Goal: Task Accomplishment & Management: Manage account settings

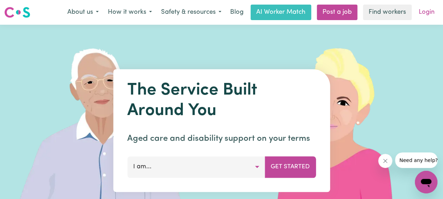
click at [426, 14] on link "Login" at bounding box center [427, 13] width 24 height 16
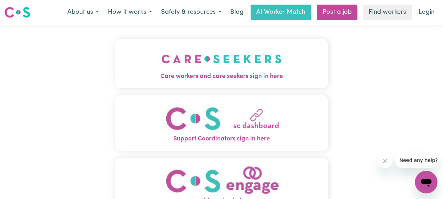
click at [220, 68] on img "Care workers and care seekers sign in here" at bounding box center [222, 59] width 120 height 26
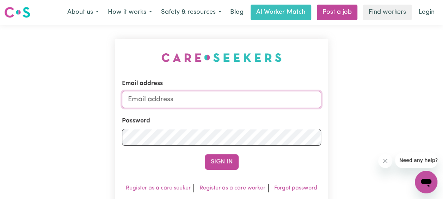
type input "[EMAIL_ADDRESS][DOMAIN_NAME]"
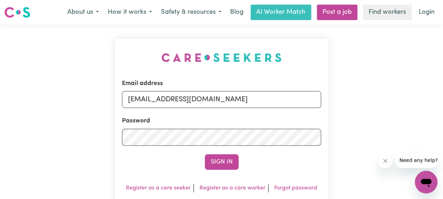
click at [284, 162] on div "Sign In" at bounding box center [221, 162] width 199 height 16
click at [224, 161] on button "Sign In" at bounding box center [222, 162] width 34 height 16
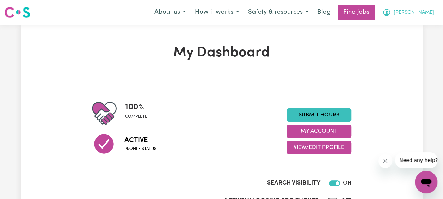
click at [420, 17] on button "[PERSON_NAME]" at bounding box center [408, 12] width 61 height 15
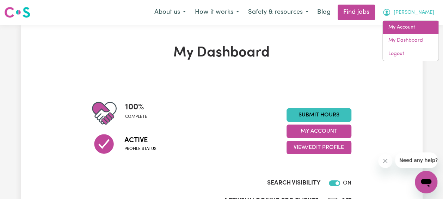
click at [406, 29] on link "My Account" at bounding box center [411, 27] width 56 height 13
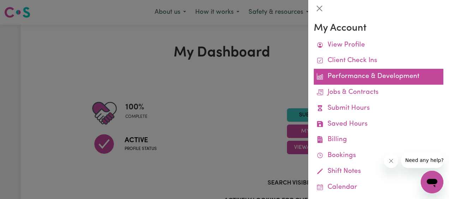
click at [373, 78] on link "Performance & Development" at bounding box center [378, 77] width 129 height 16
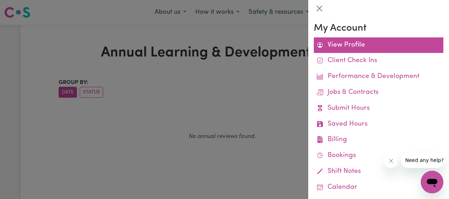
click at [361, 50] on link "View Profile" at bounding box center [378, 45] width 129 height 16
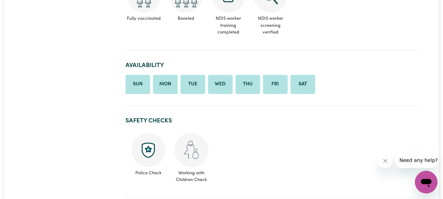
scroll to position [282, 0]
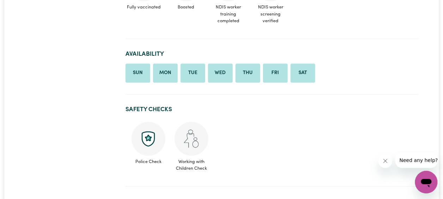
click at [193, 139] on img at bounding box center [192, 139] width 34 height 34
click at [189, 169] on span "Working with Children Check" at bounding box center [191, 164] width 35 height 16
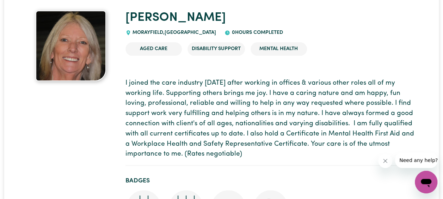
scroll to position [0, 0]
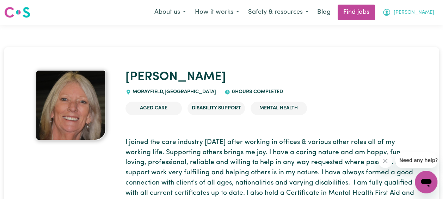
click at [427, 16] on span "[PERSON_NAME]" at bounding box center [414, 13] width 41 height 8
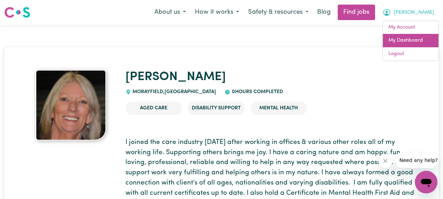
click at [411, 38] on link "My Dashboard" at bounding box center [411, 40] width 56 height 13
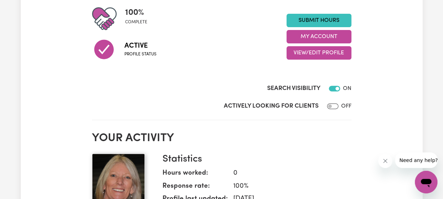
scroll to position [106, 0]
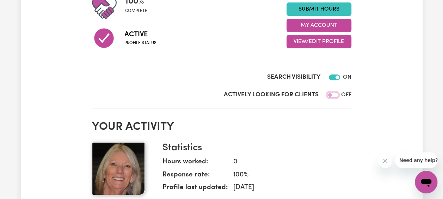
click at [329, 96] on input "Actively Looking for Clients" at bounding box center [332, 95] width 11 height 6
checkbox input "true"
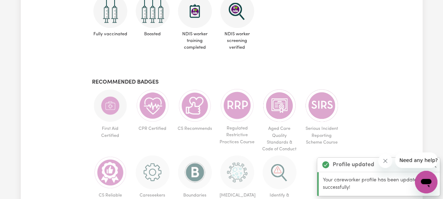
scroll to position [388, 0]
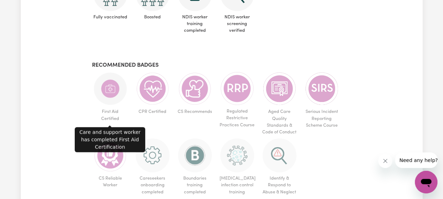
click at [112, 114] on span "First Aid Certified" at bounding box center [110, 114] width 37 height 19
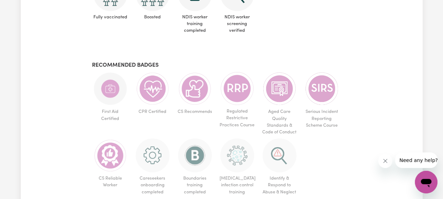
click at [111, 95] on img at bounding box center [110, 89] width 34 height 34
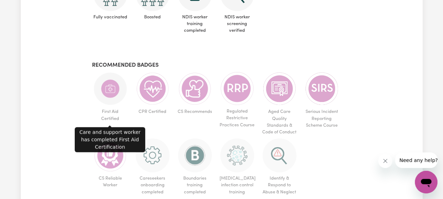
click at [114, 91] on img at bounding box center [110, 89] width 34 height 34
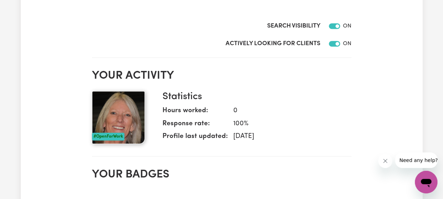
scroll to position [0, 0]
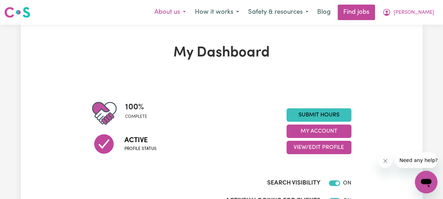
click at [190, 12] on button "About us" at bounding box center [170, 12] width 41 height 15
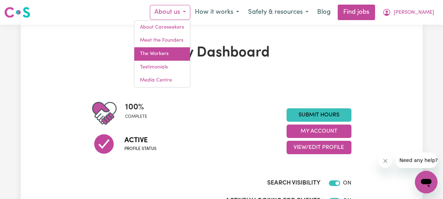
click at [184, 50] on link "The Workers" at bounding box center [162, 53] width 56 height 13
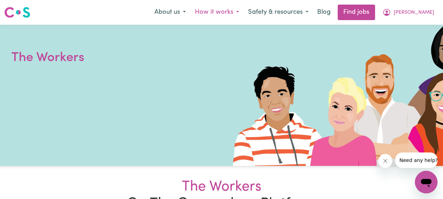
click at [244, 17] on button "How it works" at bounding box center [216, 12] width 53 height 15
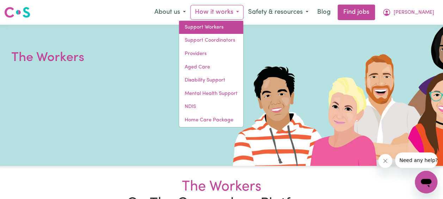
click at [238, 24] on link "Support Workers" at bounding box center [211, 27] width 64 height 13
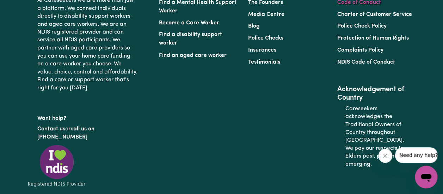
scroll to position [3281, 0]
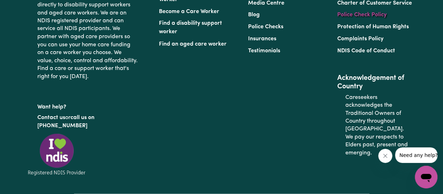
click at [363, 18] on link "Police Check Policy" at bounding box center [362, 15] width 49 height 6
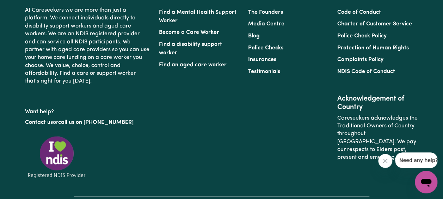
scroll to position [776, 0]
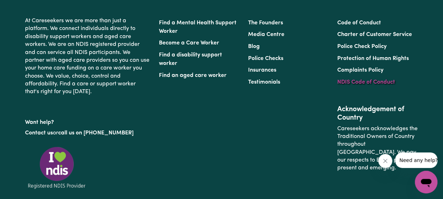
click at [358, 85] on link "NDIS Code of Conduct" at bounding box center [367, 82] width 58 height 6
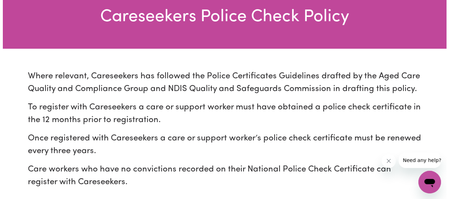
scroll to position [0, 0]
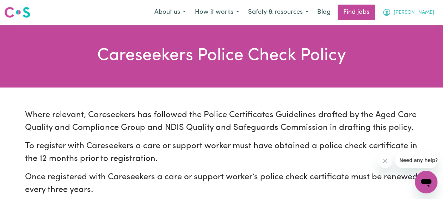
click at [423, 11] on span "[PERSON_NAME]" at bounding box center [414, 13] width 41 height 8
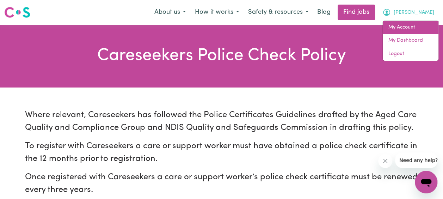
click at [406, 28] on link "My Account" at bounding box center [411, 27] width 56 height 13
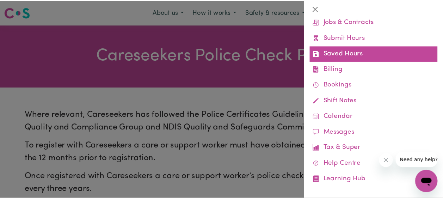
scroll to position [76, 0]
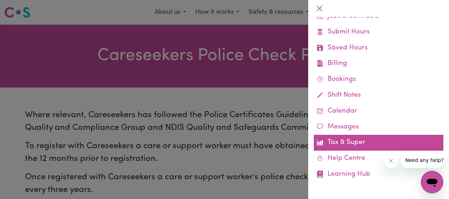
click at [351, 146] on link "Tax & Super" at bounding box center [378, 143] width 129 height 16
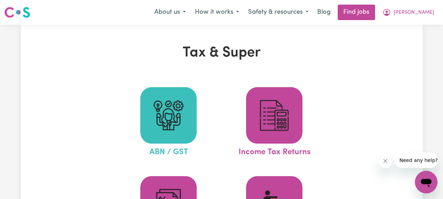
click at [167, 118] on img at bounding box center [169, 115] width 34 height 34
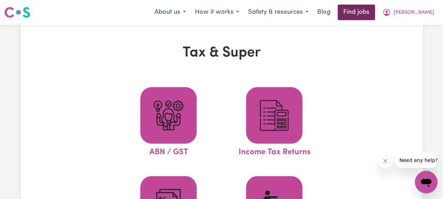
click at [375, 11] on link "Find jobs" at bounding box center [356, 13] width 37 height 16
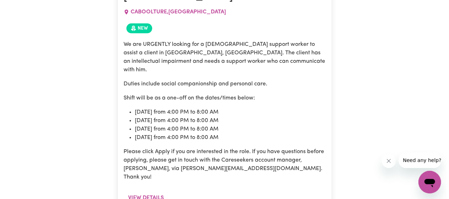
scroll to position [380, 0]
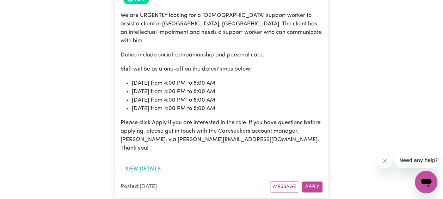
click at [152, 162] on button "View details" at bounding box center [143, 168] width 45 height 13
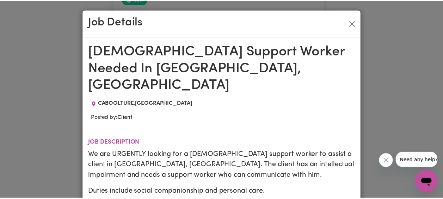
scroll to position [0, 0]
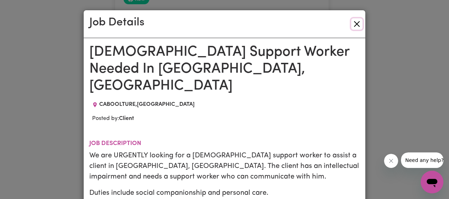
click at [355, 23] on button "Close" at bounding box center [356, 23] width 11 height 11
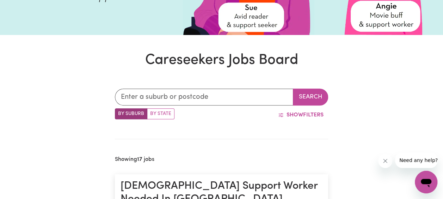
scroll to position [133, 0]
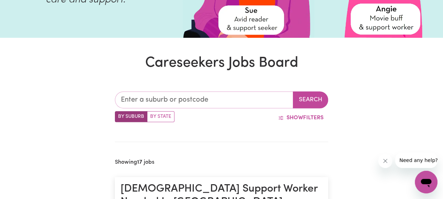
click at [215, 100] on input "text" at bounding box center [204, 99] width 178 height 17
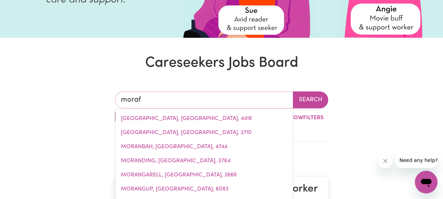
type input "[PERSON_NAME]"
type input "[GEOGRAPHIC_DATA], [GEOGRAPHIC_DATA], 4416"
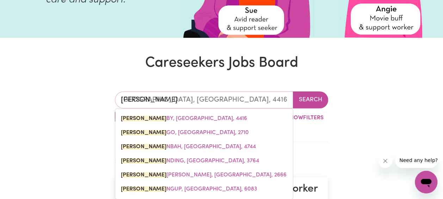
type input "mor"
type input "morABY, [GEOGRAPHIC_DATA], 4416"
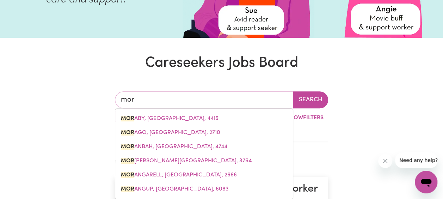
type input "morABY, [GEOGRAPHIC_DATA], 4416"
type input "[PERSON_NAME]"
type input "[GEOGRAPHIC_DATA], [GEOGRAPHIC_DATA], 4416"
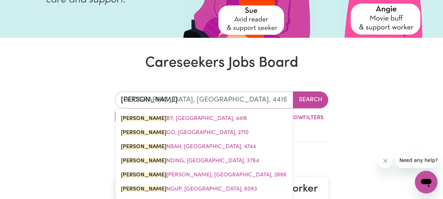
type input "moray"
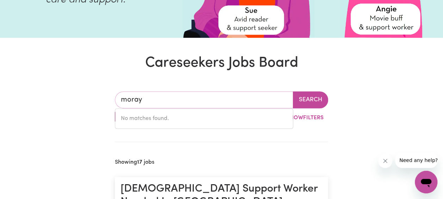
type input "morayf"
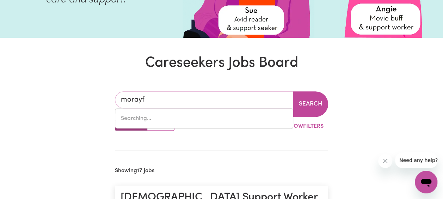
type input "morayfIELD, [GEOGRAPHIC_DATA], 4506"
type input "morayfi"
type input "morayfiELD, [GEOGRAPHIC_DATA], 4506"
type input "morayfie"
type input "morayfieLD, [GEOGRAPHIC_DATA], 4506"
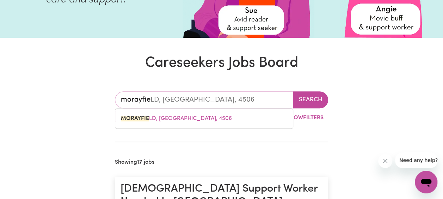
type input "morayfiel"
type input "morayfielD, [GEOGRAPHIC_DATA], 4506"
type input "morayfield"
type input "morayfield, [GEOGRAPHIC_DATA], 4506"
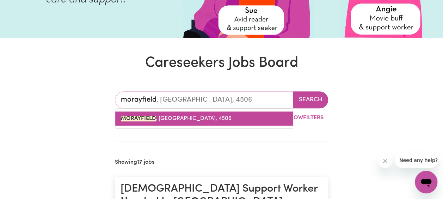
click at [220, 119] on link "MORAYFIELD , [GEOGRAPHIC_DATA], 4506" at bounding box center [204, 118] width 178 height 14
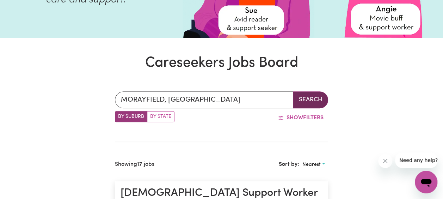
click at [316, 98] on button "Search" at bounding box center [310, 99] width 35 height 17
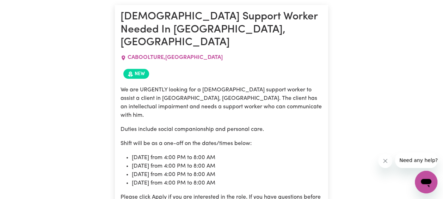
scroll to position [133, 0]
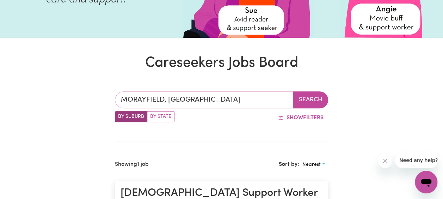
type input "MORAYFIELD, [GEOGRAPHIC_DATA], 4506"
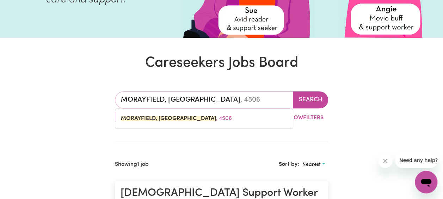
drag, startPoint x: 231, startPoint y: 101, endPoint x: 90, endPoint y: 107, distance: 140.9
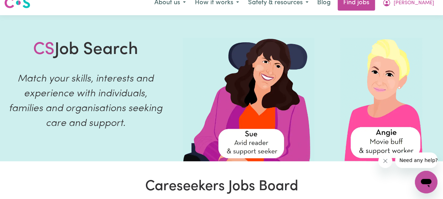
scroll to position [0, 0]
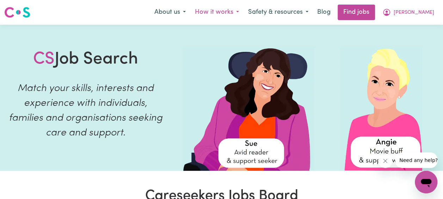
click at [244, 12] on button "How it works" at bounding box center [216, 12] width 53 height 15
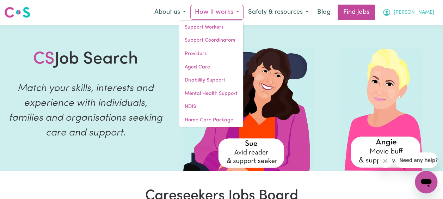
click at [433, 12] on button "[PERSON_NAME]" at bounding box center [408, 12] width 61 height 15
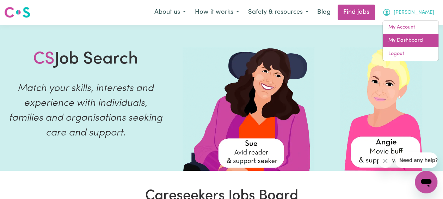
click at [408, 37] on link "My Dashboard" at bounding box center [411, 40] width 56 height 13
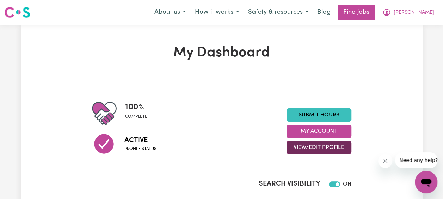
click at [314, 147] on button "View/Edit Profile" at bounding box center [319, 147] width 65 height 13
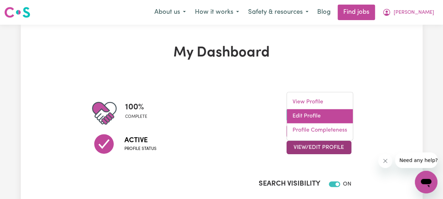
click at [322, 119] on link "Edit Profile" at bounding box center [320, 116] width 66 height 14
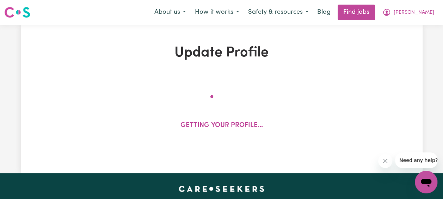
select select "[DEMOGRAPHIC_DATA]"
select select "[DEMOGRAPHIC_DATA] Citizen"
select select "Studying a healthcare related degree or qualification"
select select "65"
select select "90"
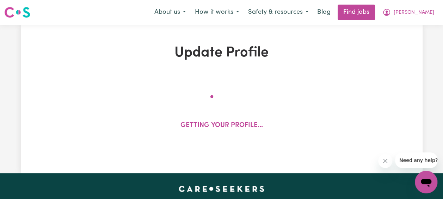
select select "118"
select select "145"
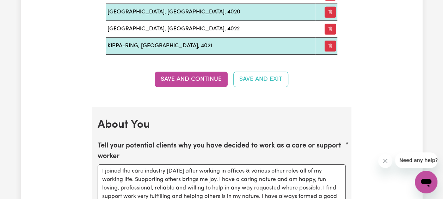
scroll to position [1164, 0]
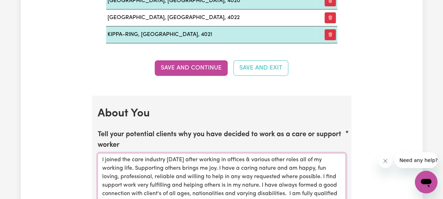
click at [169, 153] on textarea "I joined the care industry [DATE] after working in offices & various other role…" at bounding box center [222, 188] width 248 height 71
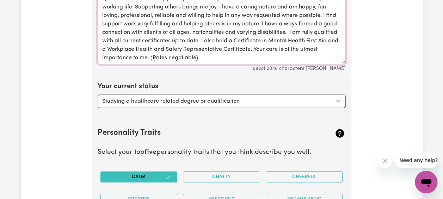
scroll to position [1340, 0]
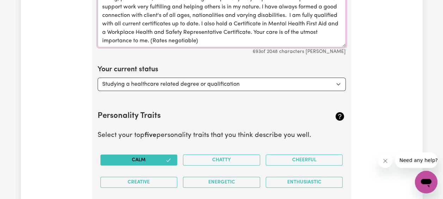
type textarea "I joined the care industry [DATE] after working in offices & various other role…"
click at [296, 79] on select "Select... Studying a healthcare related degree or qualification Studying a non-…" at bounding box center [222, 84] width 248 height 13
select select "Looking for extra work to fill my week and/or weekends"
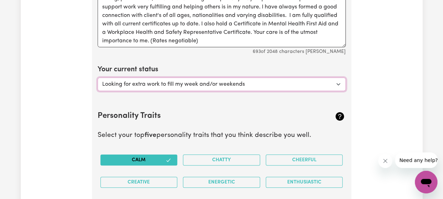
click at [98, 78] on select "Select... Studying a healthcare related degree or qualification Studying a non-…" at bounding box center [222, 84] width 248 height 13
click at [288, 102] on section "Personality Traits Select your top five personality traits that you think descr…" at bounding box center [222, 168] width 248 height 139
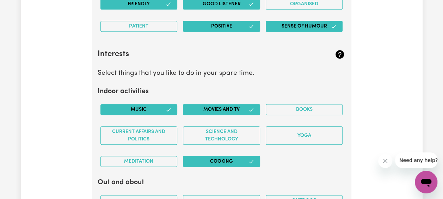
scroll to position [1552, 0]
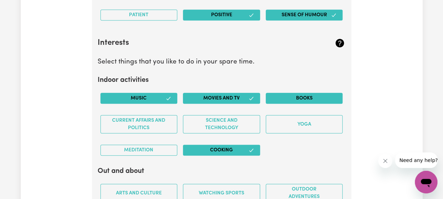
click at [307, 93] on button "Books" at bounding box center [304, 98] width 77 height 11
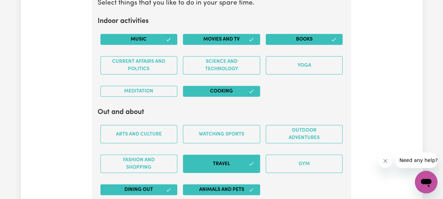
scroll to position [1623, 0]
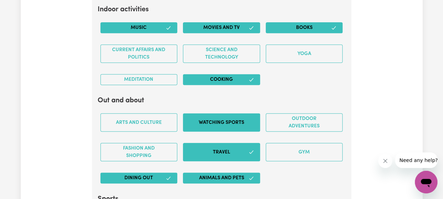
click at [222, 114] on button "Watching sports" at bounding box center [221, 122] width 77 height 18
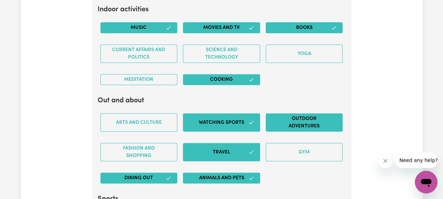
click at [317, 115] on button "Outdoor adventures" at bounding box center [304, 122] width 77 height 18
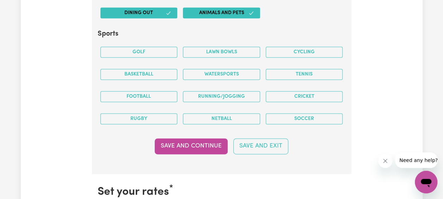
scroll to position [1834, 0]
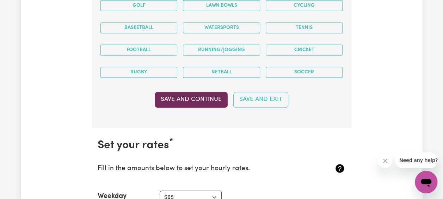
click at [182, 92] on button "Save and Continue" at bounding box center [191, 100] width 73 height 16
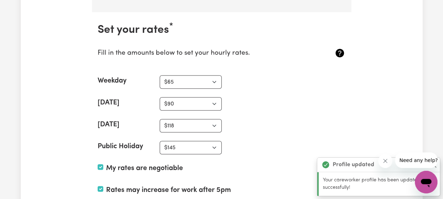
scroll to position [1950, 0]
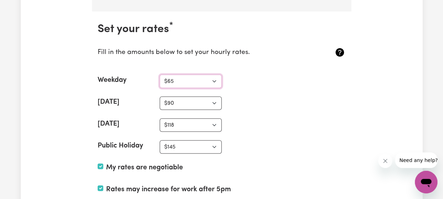
click at [182, 74] on select "N/A $37 $38 $39 $40 $41 $42 $43 $44 $45 $46 $47 $48 $49 $50 $51 $52 $53 $54 $55…" at bounding box center [191, 80] width 62 height 13
select select "68"
click at [160, 74] on select "N/A $37 $38 $39 $40 $41 $42 $43 $44 $45 $46 $47 $48 $49 $50 $51 $52 $53 $54 $55…" at bounding box center [191, 80] width 62 height 13
click at [260, 104] on section "Set your rates * Fill in the amounts below to set your hourly rates. Weekday N/…" at bounding box center [222, 137] width 260 height 252
click at [189, 96] on select "N/A $37 $38 $39 $40 $41 $42 $43 $44 $45 $46 $47 $48 $49 $50 $51 $52 $53 $54 $55…" at bounding box center [191, 102] width 62 height 13
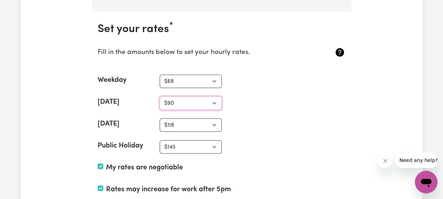
select select "95"
click at [160, 96] on select "N/A $37 $38 $39 $40 $41 $42 $43 $44 $45 $46 $47 $48 $49 $50 $51 $52 $53 $54 $55…" at bounding box center [191, 102] width 62 height 13
click at [191, 118] on select "N/A $37 $38 $39 $40 $41 $42 $43 $44 $45 $46 $47 $48 $49 $50 $51 $52 $53 $54 $55…" at bounding box center [191, 124] width 62 height 13
click at [194, 118] on select "N/A $37 $38 $39 $40 $41 $42 $43 $44 $45 $46 $47 $48 $49 $50 $51 $52 $53 $54 $55…" at bounding box center [191, 124] width 62 height 13
select select "120"
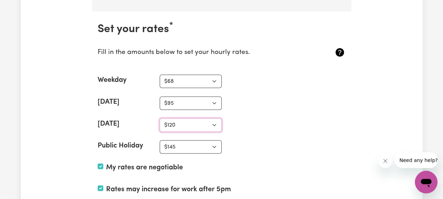
click at [160, 118] on select "N/A $37 $38 $39 $40 $41 $42 $43 $44 $45 $46 $47 $48 $49 $50 $51 $52 $53 $54 $55…" at bounding box center [191, 124] width 62 height 13
click at [202, 140] on select "N/A $37 $38 $39 $40 $41 $42 $43 $44 $45 $46 $47 $48 $49 $50 $51 $52 $53 $54 $55…" at bounding box center [191, 146] width 62 height 13
click at [200, 140] on select "N/A $37 $38 $39 $40 $41 $42 $43 $44 $45 $46 $47 $48 $49 $50 $51 $52 $53 $54 $55…" at bounding box center [191, 146] width 62 height 13
select select "150"
click at [160, 140] on select "N/A $37 $38 $39 $40 $41 $42 $43 $44 $45 $46 $47 $48 $49 $50 $51 $52 $53 $54 $55…" at bounding box center [191, 146] width 62 height 13
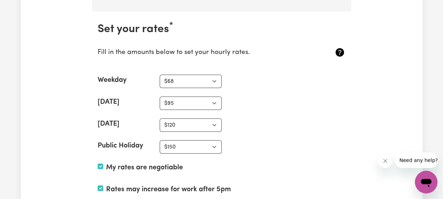
click at [293, 119] on div "[DATE] N/A $37 $38 $39 $40 $41 $42 $43 $44 $45 $46 $47 $48 $49 $50 $51 $52 $53 …" at bounding box center [222, 124] width 248 height 13
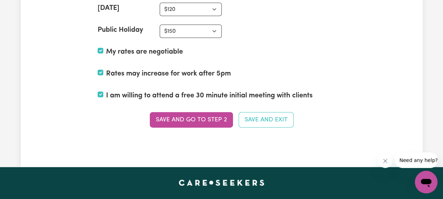
scroll to position [2092, 0]
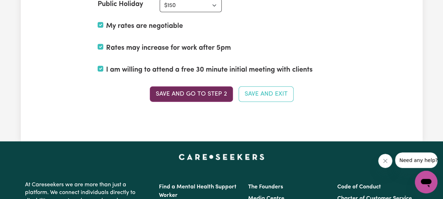
click at [219, 86] on button "Save and go to Step 2" at bounding box center [191, 94] width 83 height 16
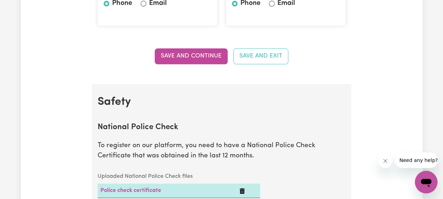
scroll to position [388, 0]
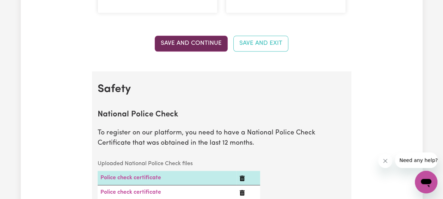
click at [212, 44] on button "Save and Continue" at bounding box center [191, 44] width 73 height 16
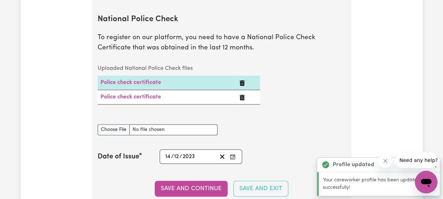
scroll to position [494, 0]
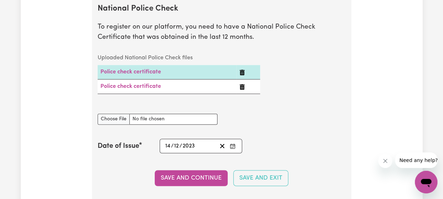
click at [242, 73] on icon "Delete Police check certificate" at bounding box center [243, 72] width 6 height 6
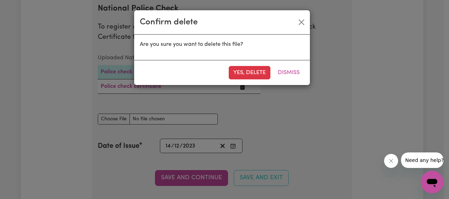
click at [242, 73] on button "Yes, delete" at bounding box center [250, 72] width 42 height 13
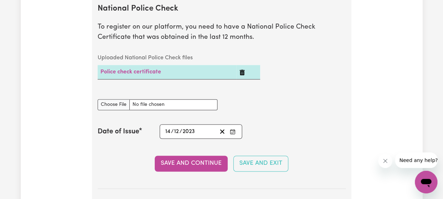
click at [242, 73] on icon "Delete Police check certificate" at bounding box center [243, 72] width 6 height 6
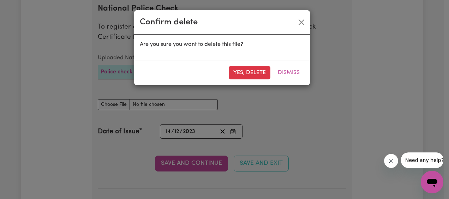
click at [242, 73] on button "Yes, delete" at bounding box center [250, 72] width 42 height 13
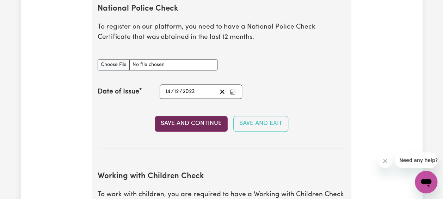
click at [210, 124] on button "Save and Continue" at bounding box center [191, 124] width 73 height 16
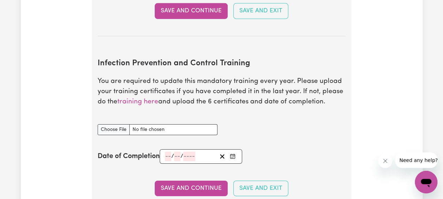
scroll to position [1146, 0]
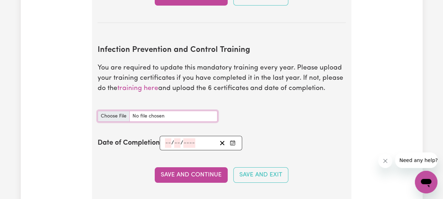
click at [125, 113] on input "Infection Prevention and Control Training document" at bounding box center [158, 116] width 120 height 11
type input "C:\fakepath\Infection Control Certificate.pdf"
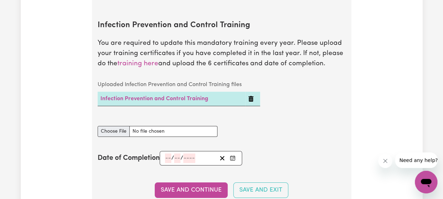
scroll to position [1182, 0]
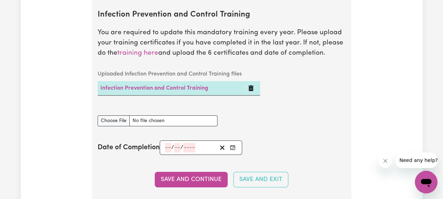
click at [297, 130] on div "Infection Prevention and Control Training document" at bounding box center [221, 121] width 257 height 28
click at [231, 150] on icon "Enter the Date of Completion of your Infection Prevention and Control Training" at bounding box center [233, 148] width 6 height 6
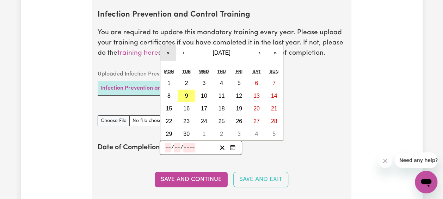
click at [168, 55] on button "«" at bounding box center [169, 53] width 16 height 16
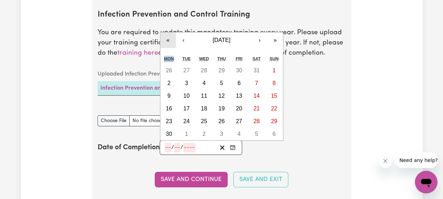
click at [168, 55] on div "Mon" at bounding box center [170, 59] width 18 height 11
drag, startPoint x: 168, startPoint y: 55, endPoint x: 168, endPoint y: 40, distance: 14.8
click at [168, 40] on button "«" at bounding box center [169, 40] width 16 height 16
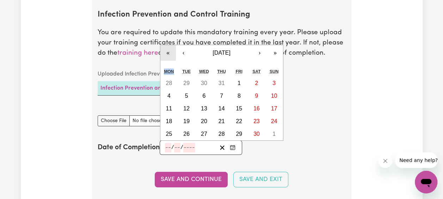
click at [169, 50] on button "«" at bounding box center [169, 53] width 16 height 16
click at [169, 53] on button "«" at bounding box center [169, 53] width 16 height 16
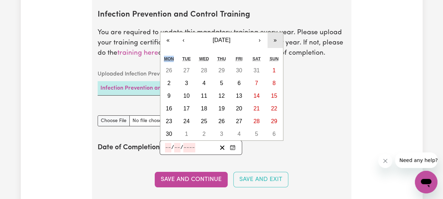
click at [276, 41] on button "»" at bounding box center [276, 40] width 16 height 16
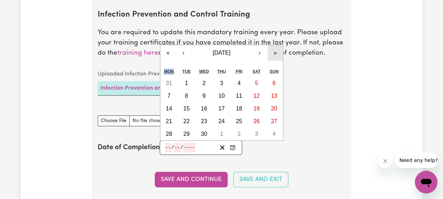
click at [279, 54] on button "»" at bounding box center [276, 53] width 16 height 16
click at [260, 54] on button "›" at bounding box center [260, 53] width 16 height 16
click at [239, 97] on abbr "12" at bounding box center [239, 96] width 6 height 6
type input "[DATE]"
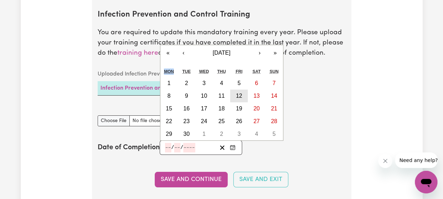
type input "12"
type input "11"
type input "2021"
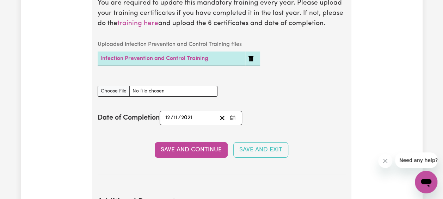
scroll to position [1252, 0]
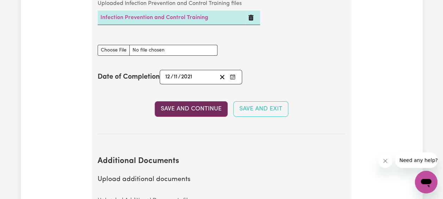
click at [216, 112] on button "Save and Continue" at bounding box center [191, 109] width 73 height 16
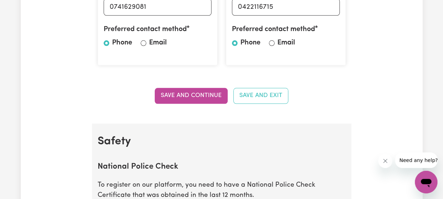
scroll to position [238, 0]
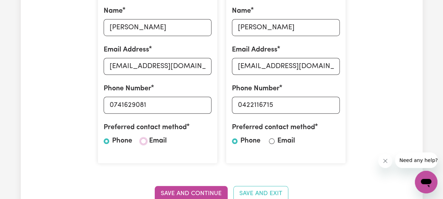
click at [143, 141] on input "Email" at bounding box center [144, 141] width 6 height 6
radio input "true"
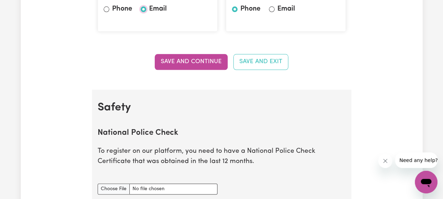
scroll to position [308, 0]
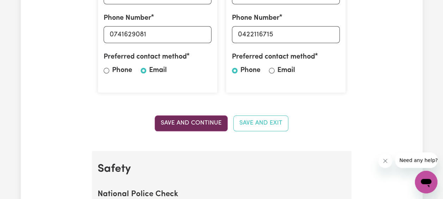
click at [191, 124] on button "Save and Continue" at bounding box center [191, 123] width 73 height 16
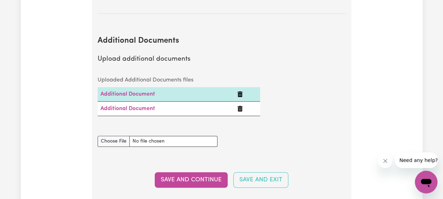
scroll to position [1376, 0]
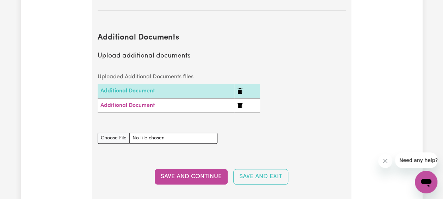
click at [145, 94] on link "Additional Document" at bounding box center [128, 91] width 55 height 6
click at [129, 108] on link "Additional Document" at bounding box center [128, 106] width 55 height 6
click at [310, 116] on div "Uploaded Additional Documents files Additional Document Additional Document" at bounding box center [221, 97] width 257 height 54
click at [241, 94] on icon "Delete Additional Document" at bounding box center [240, 91] width 5 height 6
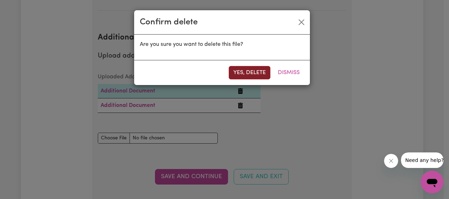
click at [254, 75] on button "Yes, delete" at bounding box center [250, 72] width 42 height 13
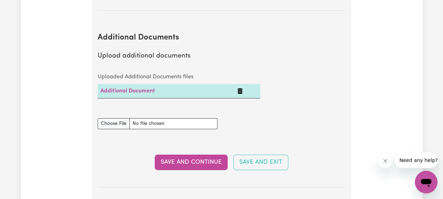
click at [238, 94] on icon "Delete Additional Document" at bounding box center [240, 91] width 5 height 6
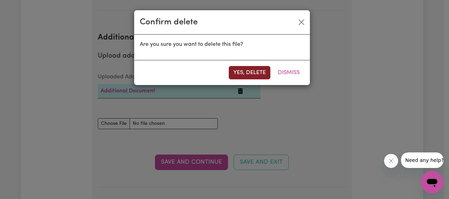
click at [249, 73] on button "Yes, delete" at bounding box center [250, 72] width 42 height 13
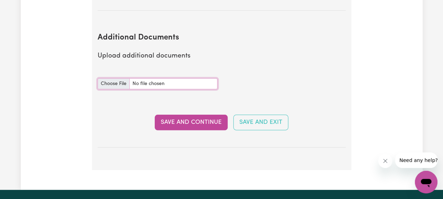
click at [121, 88] on input "Additional Documents document" at bounding box center [158, 83] width 120 height 11
type input "C:\fakepath\First Aid CPR Certificate - Exp [DATE].pdf"
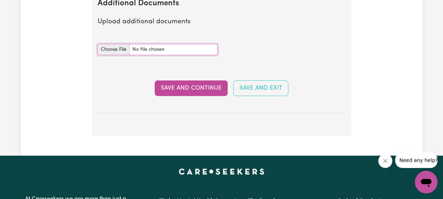
scroll to position [1411, 0]
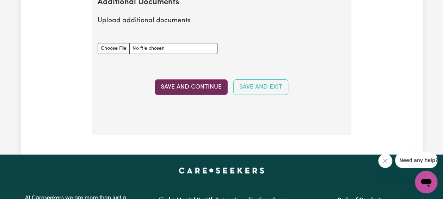
click at [208, 93] on button "Save and Continue" at bounding box center [191, 87] width 73 height 16
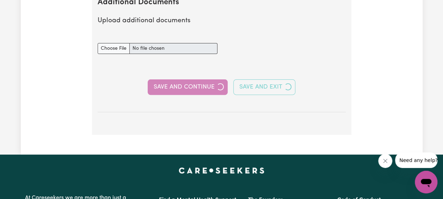
select select "2019"
select select "2022"
select select "2019"
select select "2018"
select select "Certificate III (Individual Support)"
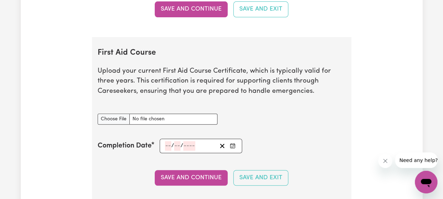
scroll to position [1446, 0]
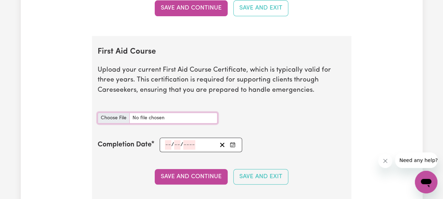
click at [119, 119] on input "First Aid Course document" at bounding box center [158, 118] width 120 height 11
type input "C:\fakepath\First Aid CPR Certificate - Exp [DATE].pdf"
click at [233, 145] on icon "Enter the Completion Date of your First Aid Course" at bounding box center [233, 145] width 6 height 6
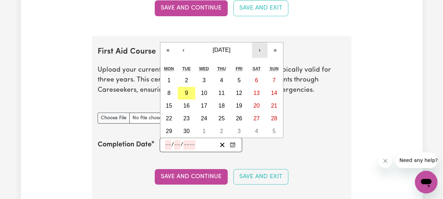
click at [260, 53] on button "›" at bounding box center [260, 50] width 16 height 16
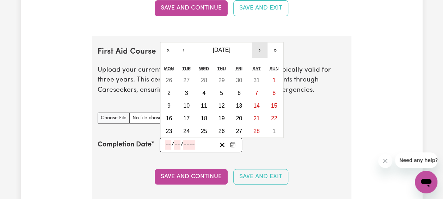
click at [260, 53] on button "›" at bounding box center [260, 50] width 16 height 16
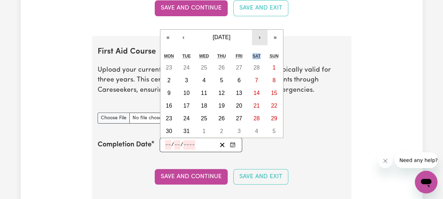
click at [260, 53] on div "Sat" at bounding box center [257, 56] width 18 height 11
drag, startPoint x: 260, startPoint y: 53, endPoint x: 260, endPoint y: 42, distance: 11.3
click at [260, 42] on button "›" at bounding box center [260, 38] width 16 height 16
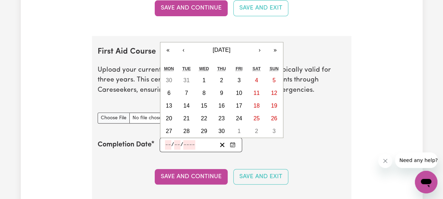
click at [260, 42] on section "First Aid Course Upload your current First Aid Course Certificate, which is typ…" at bounding box center [222, 124] width 260 height 177
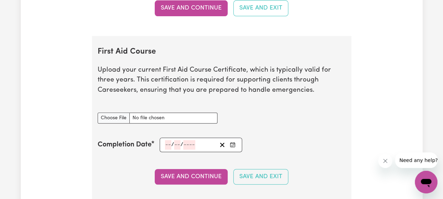
click at [234, 147] on circle "Enter the Completion Date of your First Aid Course" at bounding box center [233, 146] width 1 height 1
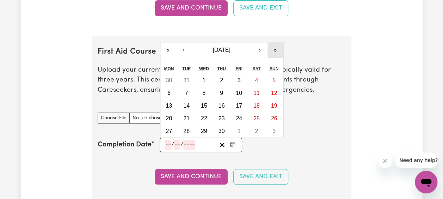
click at [277, 53] on button "»" at bounding box center [276, 50] width 16 height 16
click at [260, 52] on button "›" at bounding box center [260, 50] width 16 height 16
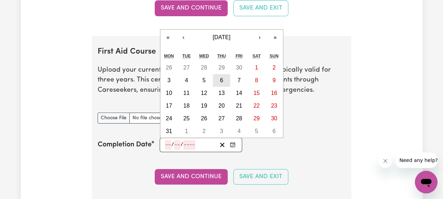
click at [221, 80] on abbr "6" at bounding box center [221, 80] width 3 height 6
type input "[DATE]"
type input "6"
type input "5"
type input "2027"
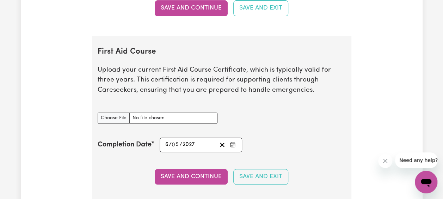
click at [235, 146] on icon "Enter the Completion Date of your First Aid Course" at bounding box center [233, 145] width 6 height 6
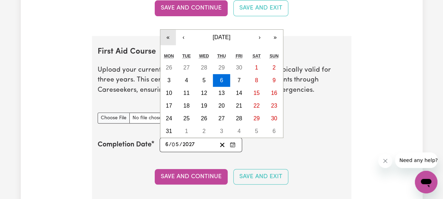
click at [165, 38] on button "«" at bounding box center [169, 38] width 16 height 16
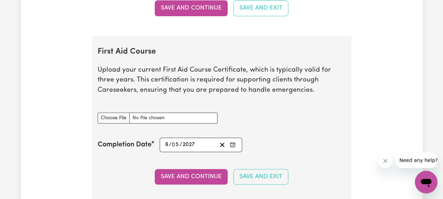
click at [165, 38] on section "First Aid Course Upload your current First Aid Course Certificate, which is typ…" at bounding box center [222, 124] width 260 height 177
click at [233, 144] on rect "Enter the Completion Date of your First Aid Course" at bounding box center [233, 145] width 5 height 4
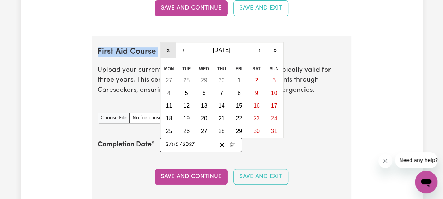
click at [171, 55] on button "«" at bounding box center [169, 50] width 16 height 16
click at [275, 52] on button "»" at bounding box center [276, 50] width 16 height 16
click at [171, 95] on button "6" at bounding box center [170, 93] width 18 height 13
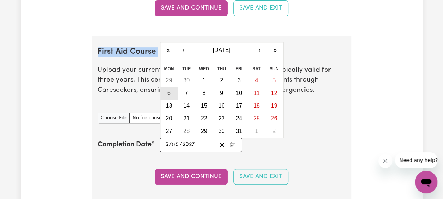
type input "[DATE]"
type input "2024"
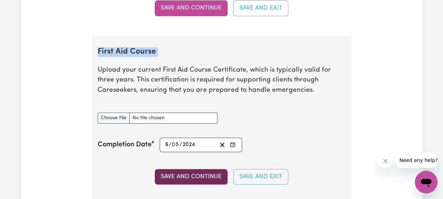
click at [206, 177] on button "Save and Continue" at bounding box center [191, 177] width 73 height 16
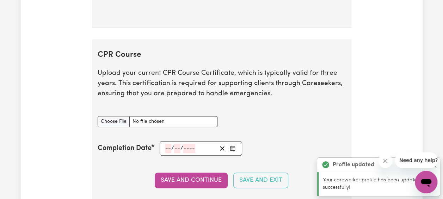
scroll to position [1707, 0]
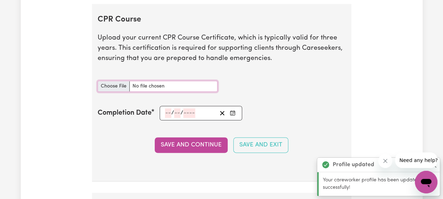
click at [121, 88] on input "CPR Course document" at bounding box center [158, 86] width 120 height 11
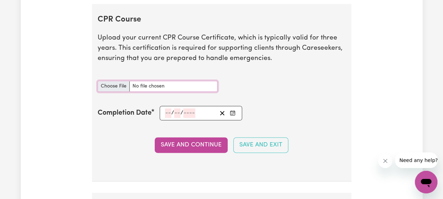
type input "C:\fakepath\CPR - Exp [DATE].pdf"
click at [234, 116] on button "Enter the Completion Date of your CPR Course" at bounding box center [233, 113] width 10 height 10
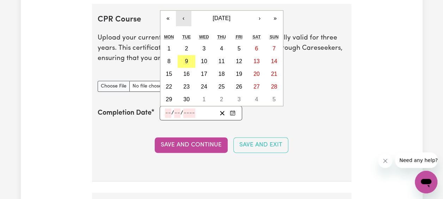
click at [183, 21] on button "‹" at bounding box center [184, 19] width 16 height 16
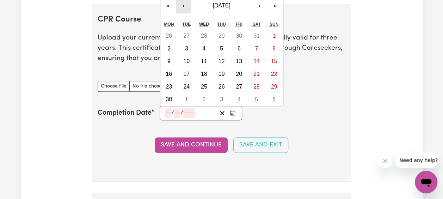
click at [184, 8] on button "‹" at bounding box center [184, 6] width 16 height 16
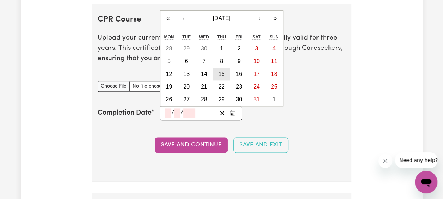
click at [222, 75] on abbr "15" at bounding box center [222, 74] width 6 height 6
type input "[DATE]"
type input "15"
type input "5"
type input "2025"
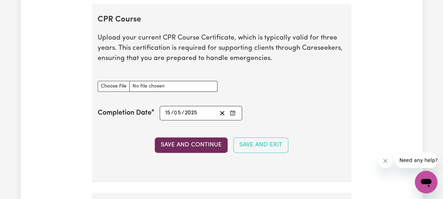
click at [205, 149] on button "Save and Continue" at bounding box center [191, 145] width 73 height 16
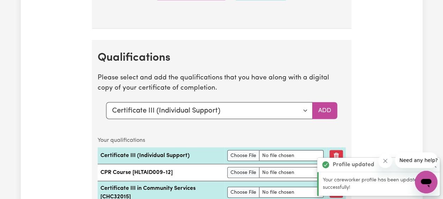
scroll to position [1935, 0]
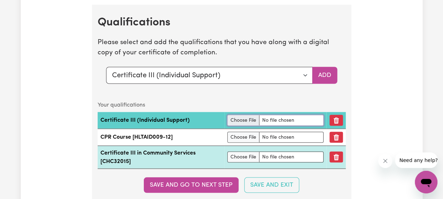
click at [243, 120] on input "file" at bounding box center [276, 120] width 97 height 11
type input "C:\fakepath\Certificate 3 in Aged Care.pdf"
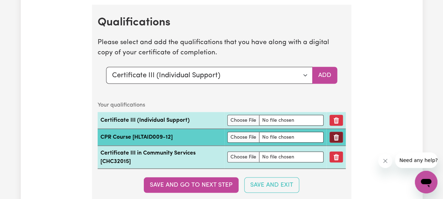
click at [336, 139] on icon "Remove qualification" at bounding box center [336, 137] width 5 height 6
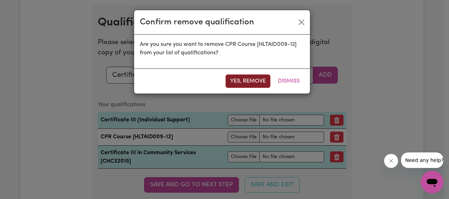
click at [255, 79] on button "Yes, remove" at bounding box center [247, 80] width 45 height 13
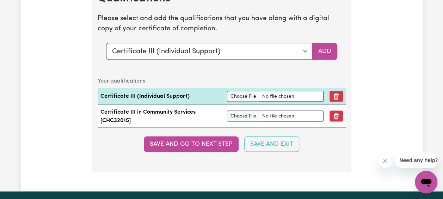
scroll to position [1970, 0]
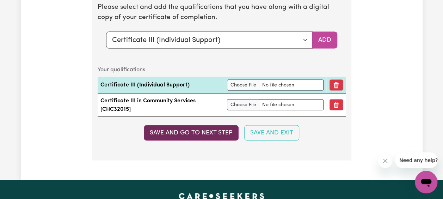
click at [205, 135] on button "Save and go to next step" at bounding box center [191, 133] width 95 height 16
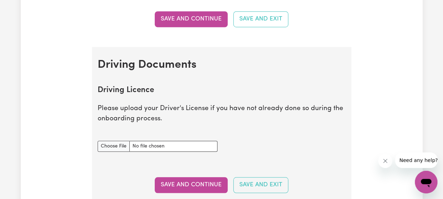
scroll to position [282, 0]
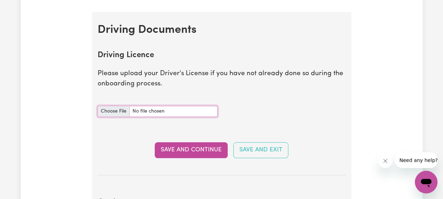
click at [122, 110] on input "Driving Licence document" at bounding box center [158, 111] width 120 height 11
type input "C:\fakepath\License Front and Back - Exp [DATE].pdf"
click at [207, 148] on button "Save and Continue" at bounding box center [191, 150] width 73 height 16
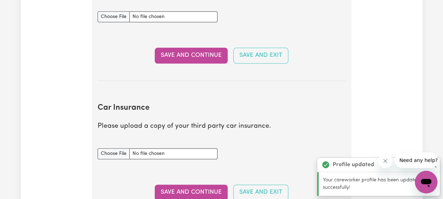
scroll to position [432, 0]
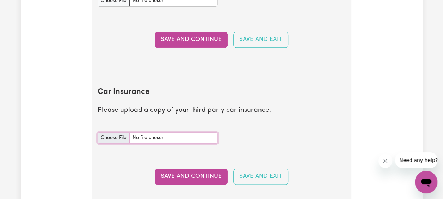
click at [116, 139] on input "Car Insurance document" at bounding box center [158, 137] width 120 height 11
type input "C:\fakepath\Qld Vehicle Registration Certificate - Exp [DATE].pdf"
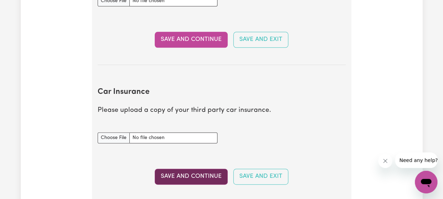
click at [195, 176] on button "Save and Continue" at bounding box center [191, 177] width 73 height 16
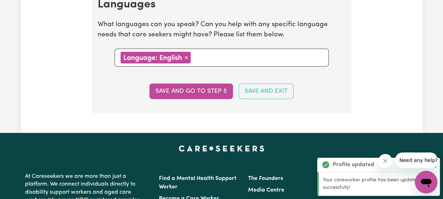
scroll to position [832, 0]
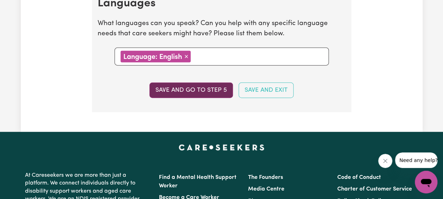
click at [207, 90] on button "Save and go to step 5" at bounding box center [192, 91] width 84 height 16
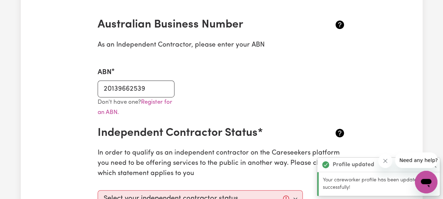
scroll to position [247, 0]
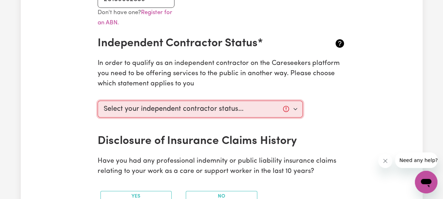
click at [298, 111] on select "Select your independent contractor status... I am providing services through an…" at bounding box center [201, 109] width 206 height 17
select select "I am providing services privately on my own"
click at [98, 101] on select "Select your independent contractor status... I am providing services through an…" at bounding box center [201, 109] width 206 height 17
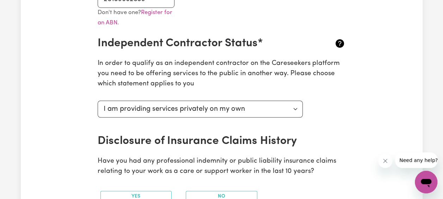
click at [321, 132] on div "Select your independent contractor status... I am providing services through an…" at bounding box center [221, 116] width 257 height 37
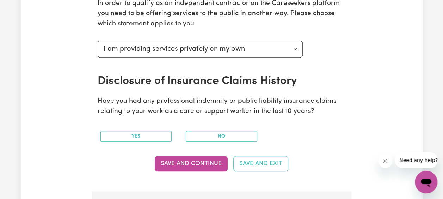
scroll to position [317, 0]
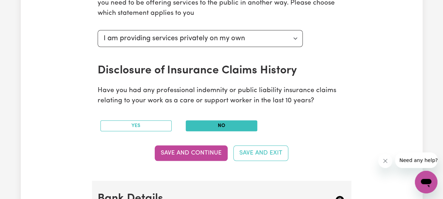
click at [224, 123] on button "No" at bounding box center [222, 125] width 72 height 11
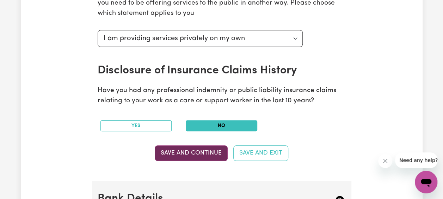
click at [202, 154] on button "Save and Continue" at bounding box center [191, 153] width 73 height 16
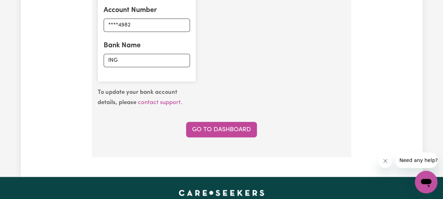
scroll to position [603, 0]
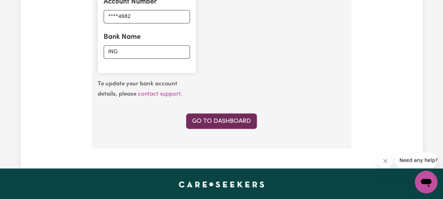
click at [230, 115] on link "Go to Dashboard" at bounding box center [221, 121] width 71 height 16
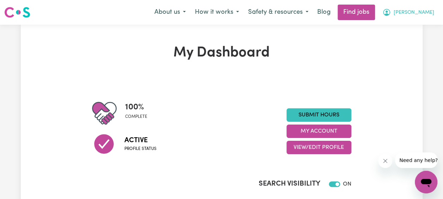
click at [428, 14] on span "[PERSON_NAME]" at bounding box center [414, 13] width 41 height 8
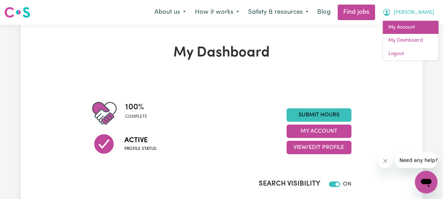
click at [408, 28] on link "My Account" at bounding box center [411, 27] width 56 height 13
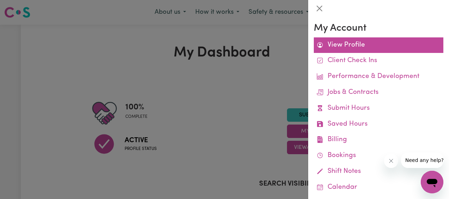
click at [361, 46] on link "View Profile" at bounding box center [378, 45] width 129 height 16
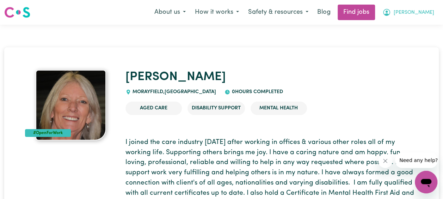
click at [426, 13] on span "[PERSON_NAME]" at bounding box center [414, 13] width 41 height 8
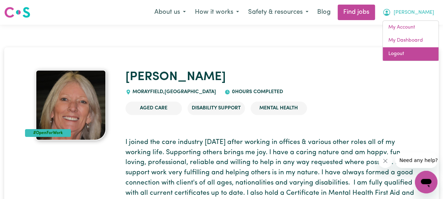
click at [404, 57] on link "Logout" at bounding box center [411, 53] width 56 height 13
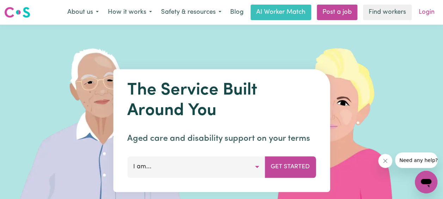
click at [429, 12] on link "Login" at bounding box center [427, 13] width 24 height 16
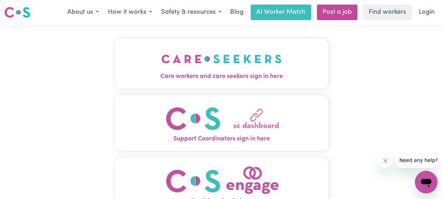
click at [246, 70] on img "Care workers and care seekers sign in here" at bounding box center [222, 59] width 120 height 26
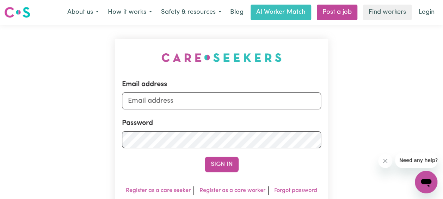
type input "[EMAIL_ADDRESS][DOMAIN_NAME]"
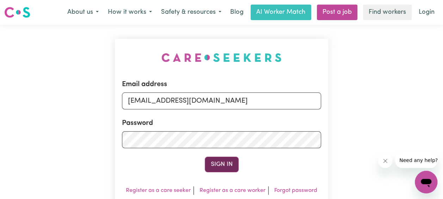
click at [224, 164] on button "Sign In" at bounding box center [222, 165] width 34 height 16
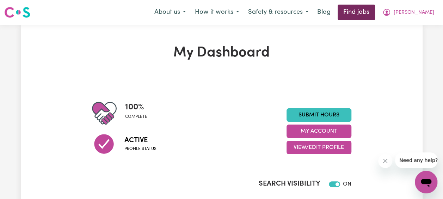
click at [375, 13] on link "Find jobs" at bounding box center [356, 13] width 37 height 16
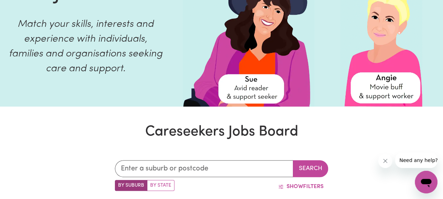
scroll to position [35, 0]
